Goal: Task Accomplishment & Management: Manage account settings

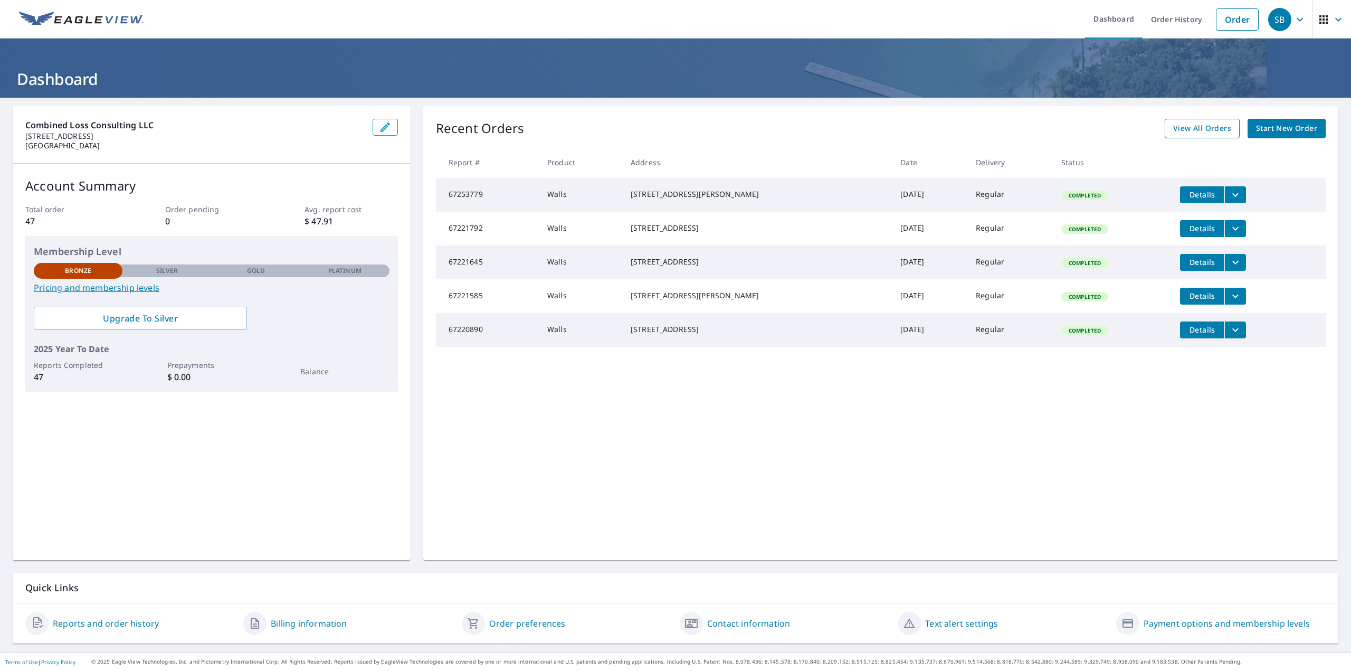
click at [1204, 128] on span "View All Orders" at bounding box center [1202, 128] width 58 height 13
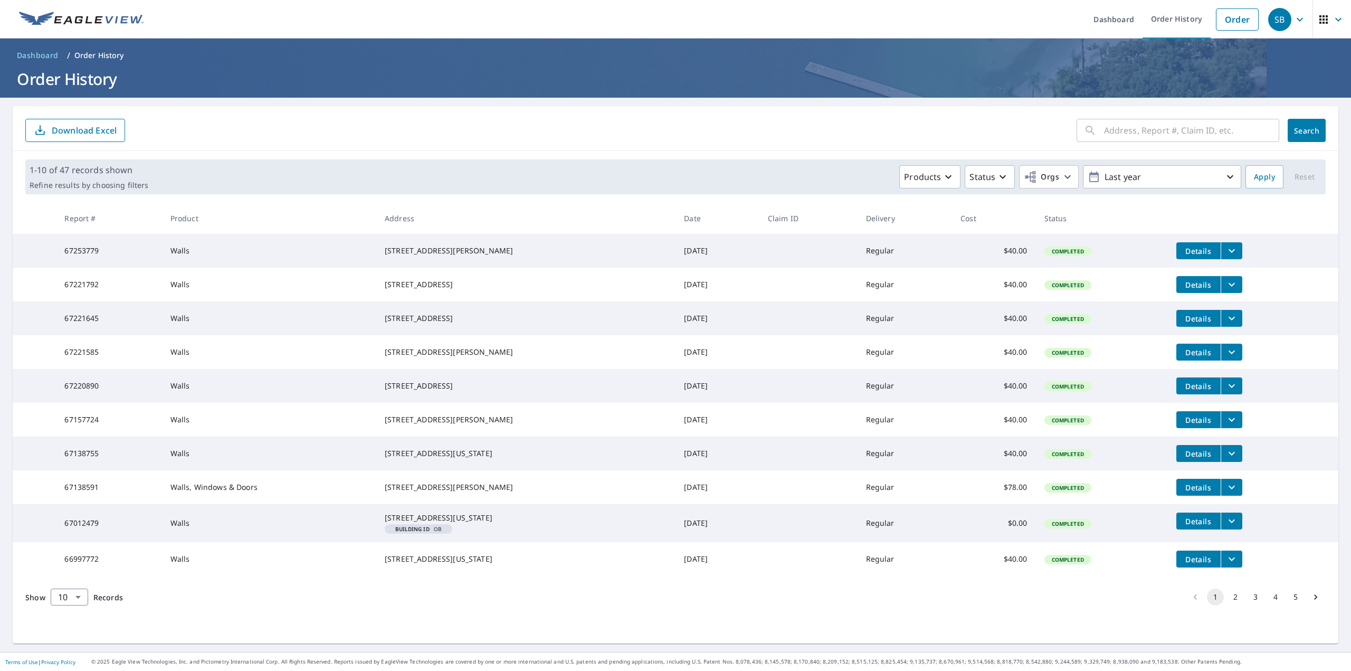
click at [1115, 131] on input "text" at bounding box center [1191, 131] width 175 height 30
type input "5148"
click button "Search" at bounding box center [1306, 130] width 38 height 23
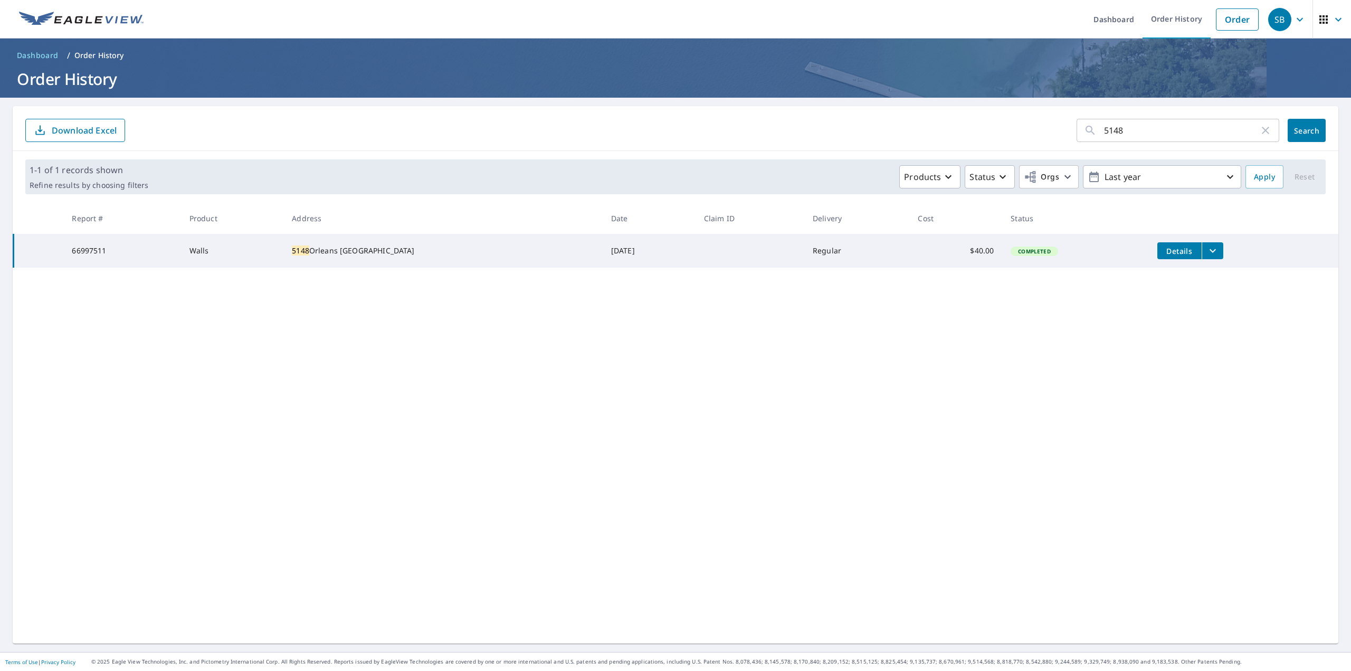
click at [690, 461] on div "5148 ​ Search Download Excel 1-1 of 1 records shown Refine results by choosing …" at bounding box center [675, 374] width 1325 height 537
click at [785, 448] on div "5148 ​ Search Download Excel 1-1 of 1 records shown Refine results by choosing …" at bounding box center [675, 374] width 1325 height 537
click at [1201, 259] on button "filesDropdownBtn-66997511" at bounding box center [1212, 250] width 22 height 17
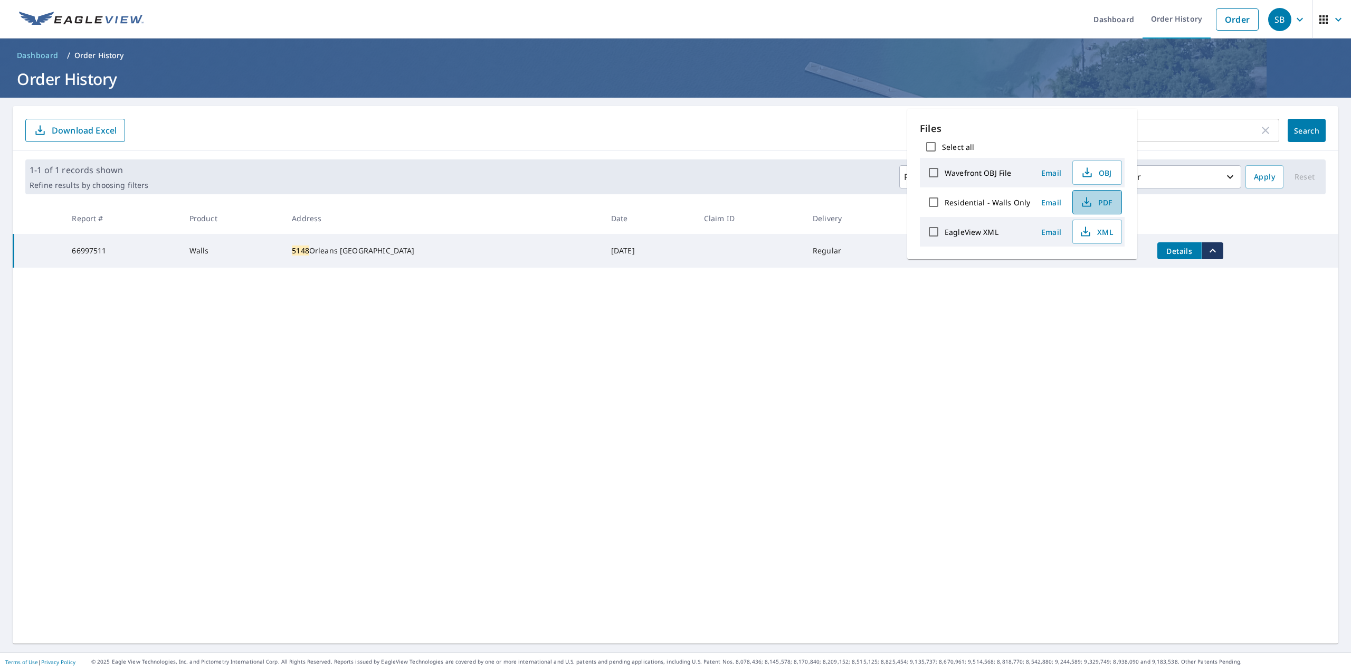
click at [1090, 196] on span "PDF" at bounding box center [1096, 202] width 34 height 13
